Goal: Navigation & Orientation: Find specific page/section

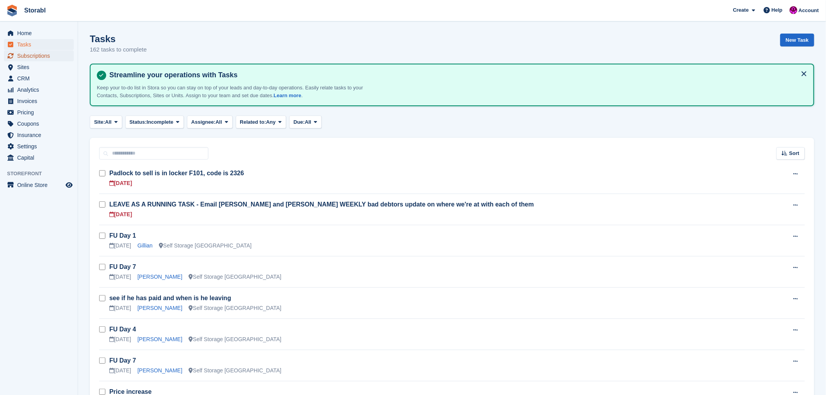
click at [37, 55] on span "Subscriptions" at bounding box center [40, 55] width 47 height 11
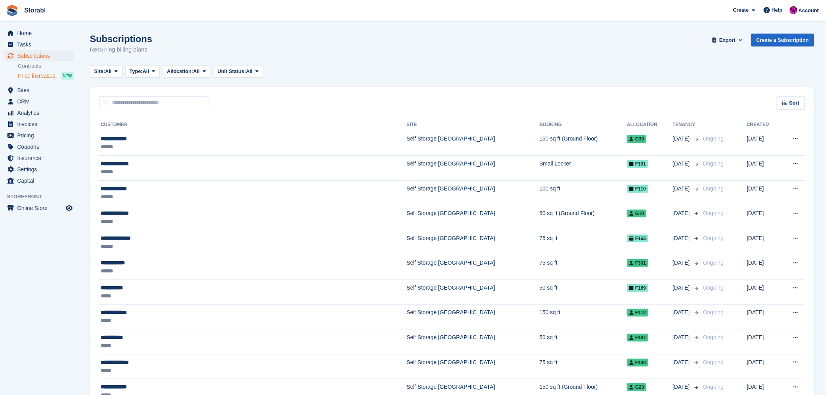
click at [42, 75] on span "Price increases" at bounding box center [36, 75] width 37 height 7
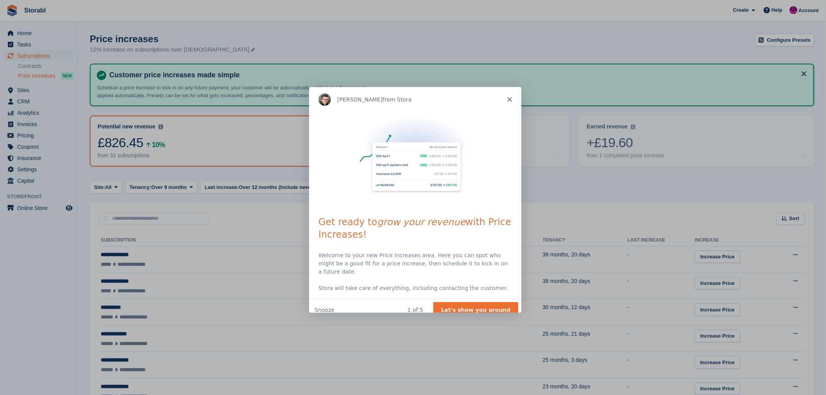
click at [507, 98] on polygon "Close" at bounding box center [508, 98] width 5 height 5
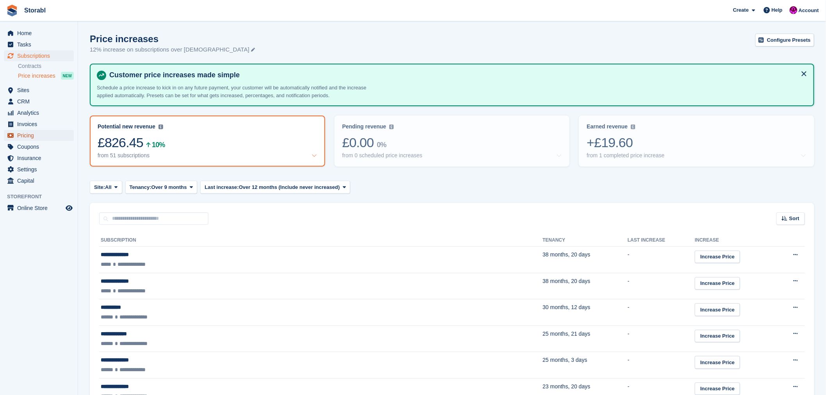
click at [24, 134] on span "Pricing" at bounding box center [40, 135] width 47 height 11
